Goal: Navigation & Orientation: Understand site structure

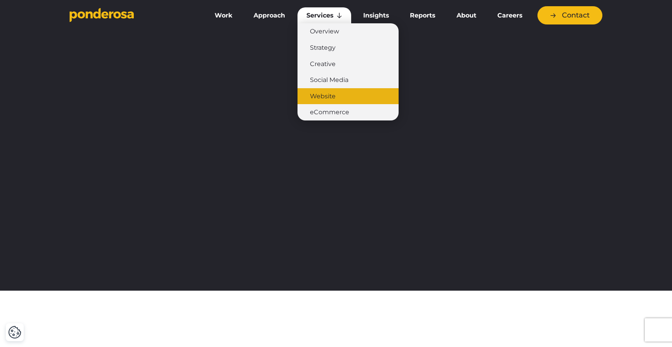
click at [328, 99] on link "Website" at bounding box center [348, 96] width 101 height 16
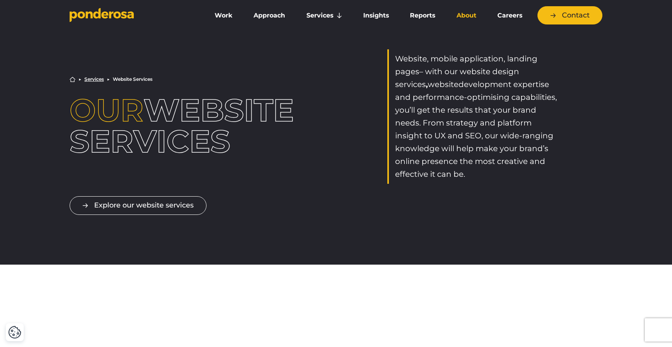
click at [466, 12] on link "About" at bounding box center [466, 15] width 38 height 16
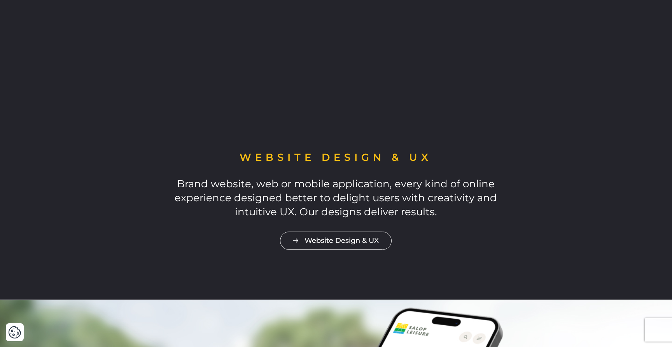
scroll to position [473, 0]
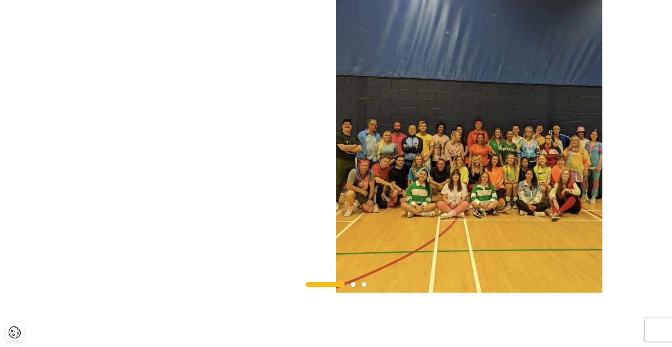
scroll to position [673, 0]
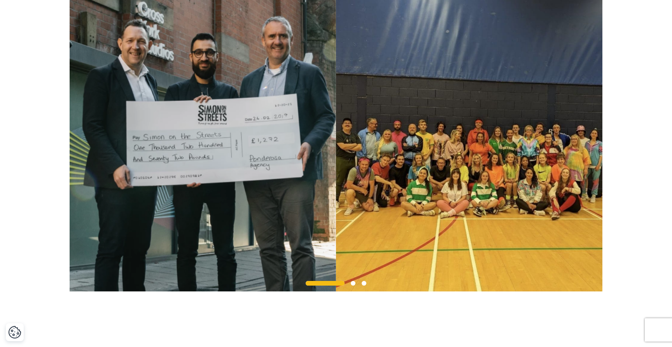
click at [458, 147] on img at bounding box center [469, 145] width 267 height 293
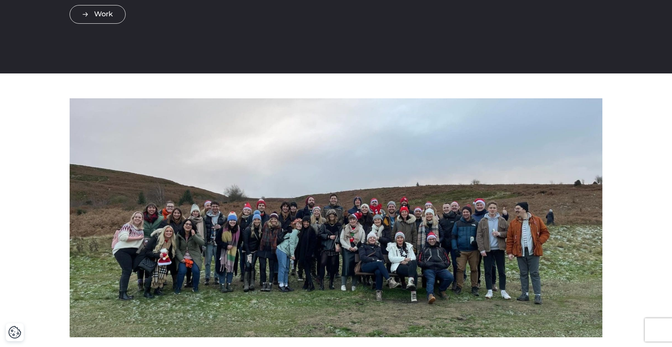
scroll to position [0, 0]
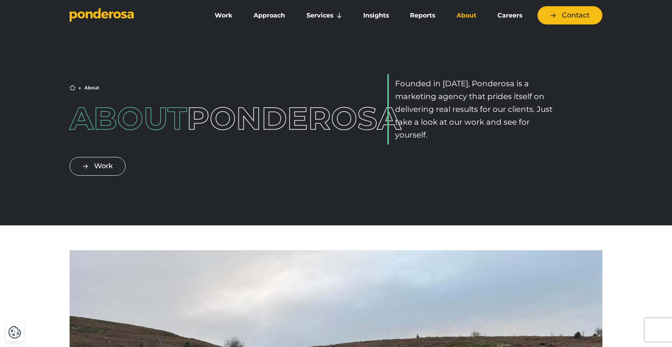
click at [596, 93] on div "Home ▶︎ About About Ponderosa Founded in [DATE], Ponderosa is a marketing agenc…" at bounding box center [336, 109] width 545 height 70
